Goal: Register for event/course

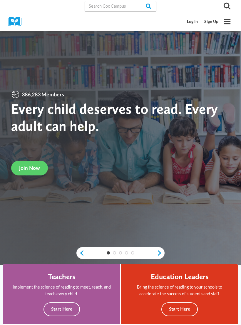
click at [193, 20] on link "Log In" at bounding box center [192, 21] width 17 height 11
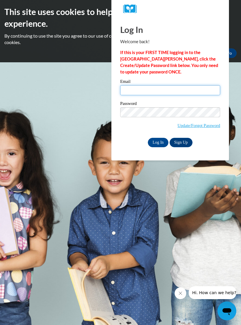
type input "conniestory59@gmail.com"
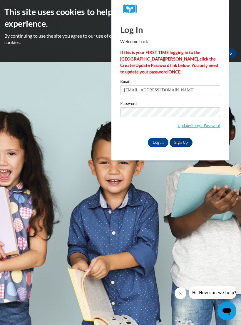
click at [158, 142] on input "Log In" at bounding box center [158, 142] width 21 height 9
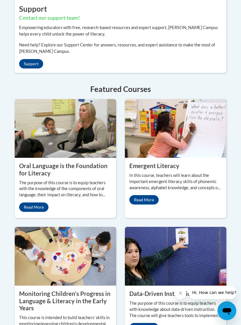
scroll to position [660, 0]
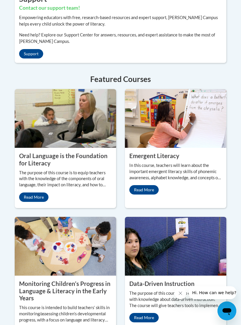
click at [169, 148] on img at bounding box center [175, 118] width 101 height 59
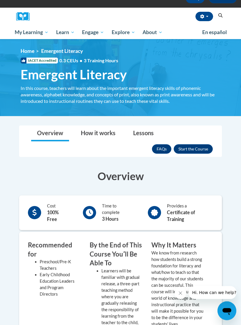
scroll to position [55, 0]
click at [193, 146] on button "Enroll" at bounding box center [193, 148] width 39 height 9
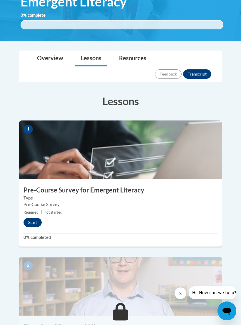
scroll to position [126, 0]
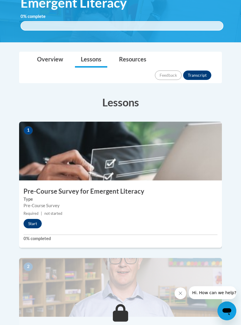
click at [33, 219] on button "Start" at bounding box center [33, 223] width 18 height 9
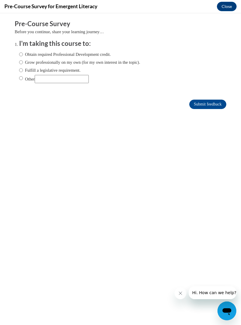
scroll to position [0, 0]
click at [23, 51] on input "Obtain required Professional Development credit." at bounding box center [21, 54] width 4 height 6
radio input "true"
click at [20, 59] on input "Grow professionally on my own (for my own interest in the topic)." at bounding box center [21, 62] width 4 height 6
radio input "true"
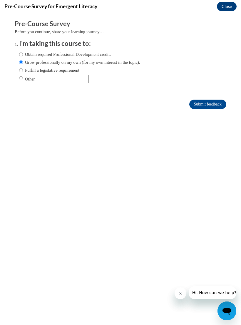
click at [23, 53] on input "Obtain required Professional Development credit." at bounding box center [21, 54] width 4 height 6
radio input "true"
click at [207, 101] on input "Submit feedback" at bounding box center [207, 104] width 37 height 9
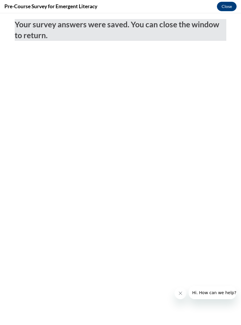
click at [226, 7] on button "Close" at bounding box center [227, 6] width 20 height 9
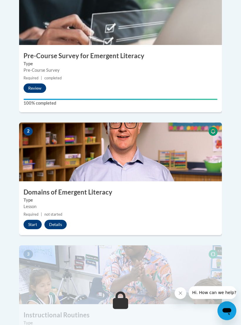
scroll to position [264, 0]
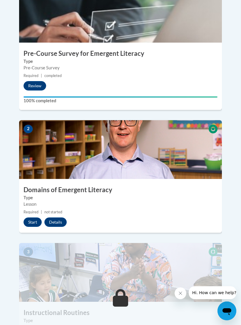
click at [33, 218] on button "Start" at bounding box center [33, 222] width 18 height 9
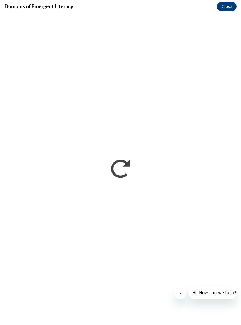
scroll to position [0, 0]
click at [226, 6] on button "Close" at bounding box center [227, 6] width 20 height 9
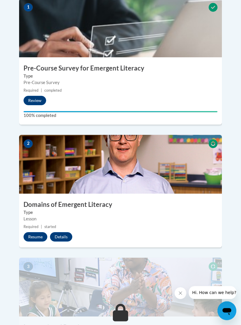
scroll to position [250, 0]
click at [36, 232] on button "Resume" at bounding box center [36, 236] width 24 height 9
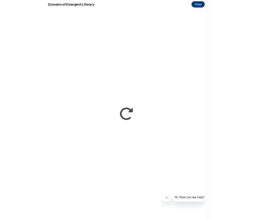
scroll to position [303, 0]
